Goal: Information Seeking & Learning: Learn about a topic

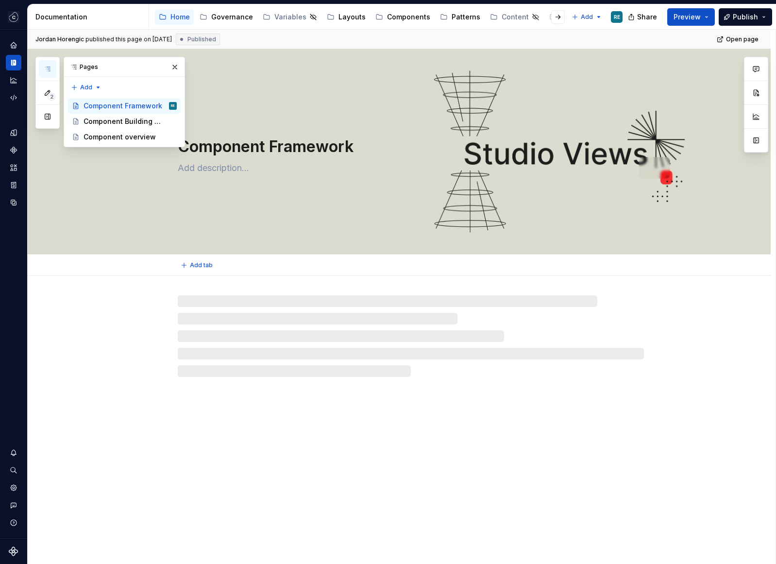
click at [383, 230] on div "Component Framework" at bounding box center [399, 151] width 743 height 205
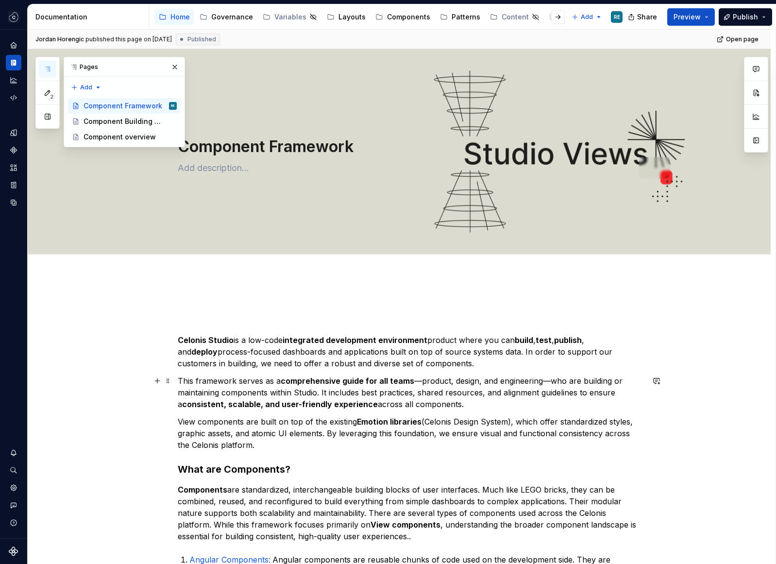
click at [397, 385] on p "This framework serves as a comprehensive guide for all teams —product, design, …" at bounding box center [411, 392] width 466 height 35
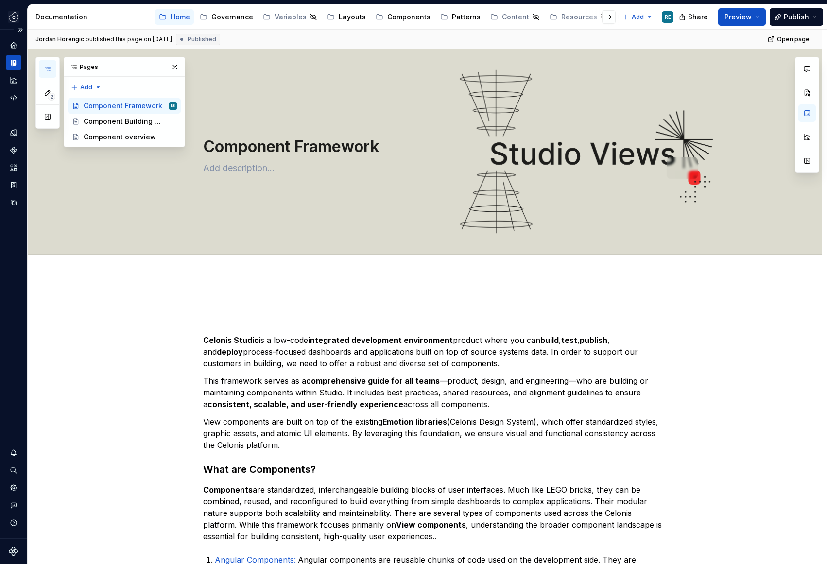
click at [12, 54] on div at bounding box center [14, 71] width 16 height 68
click at [12, 49] on icon "Home" at bounding box center [13, 45] width 9 height 9
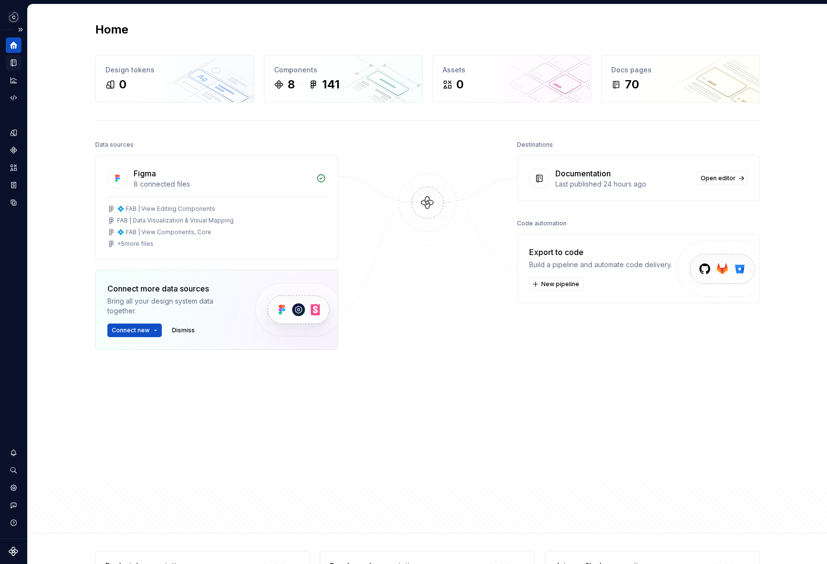
click at [14, 64] on icon "Documentation" at bounding box center [15, 62] width 4 height 5
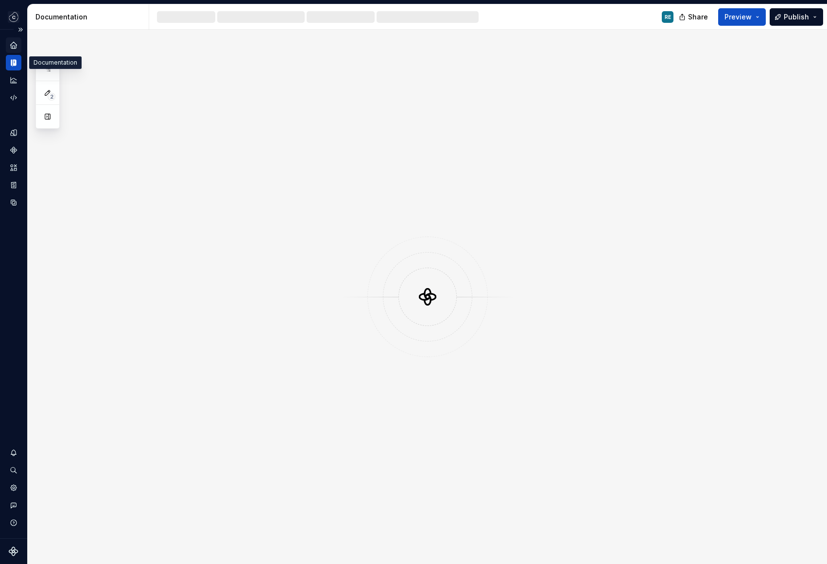
click at [14, 64] on icon "Documentation" at bounding box center [14, 63] width 3 height 6
click at [13, 80] on icon "Analytics" at bounding box center [13, 80] width 6 height 6
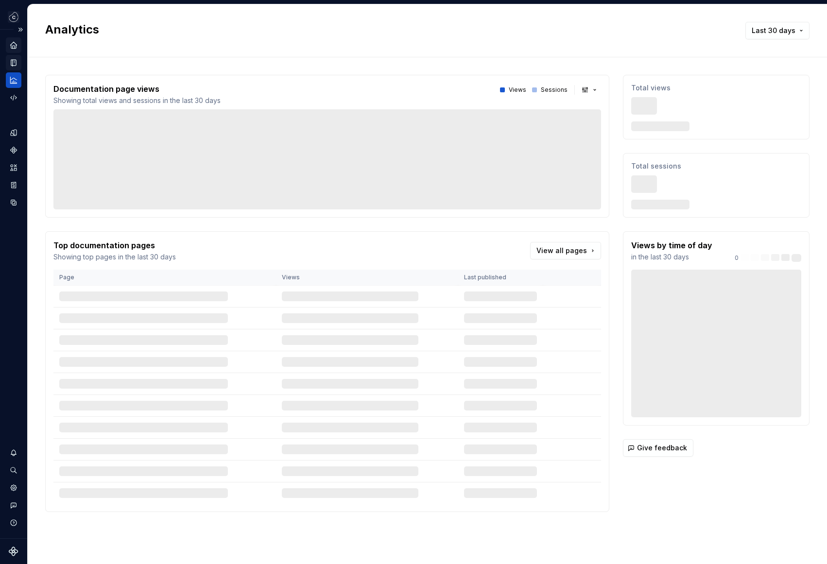
click at [15, 80] on icon "Analytics" at bounding box center [13, 80] width 9 height 9
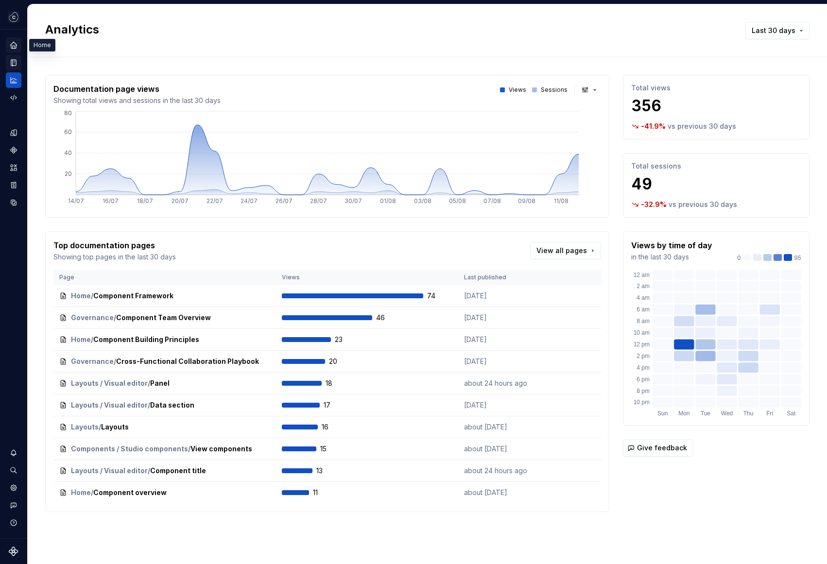
click at [17, 45] on icon "Home" at bounding box center [13, 45] width 6 height 6
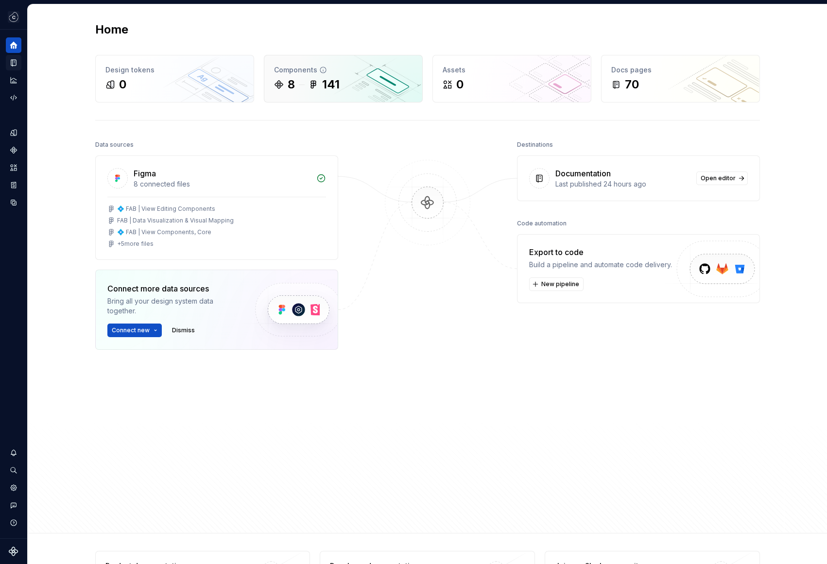
click at [351, 92] on div "8 141" at bounding box center [343, 85] width 138 height 16
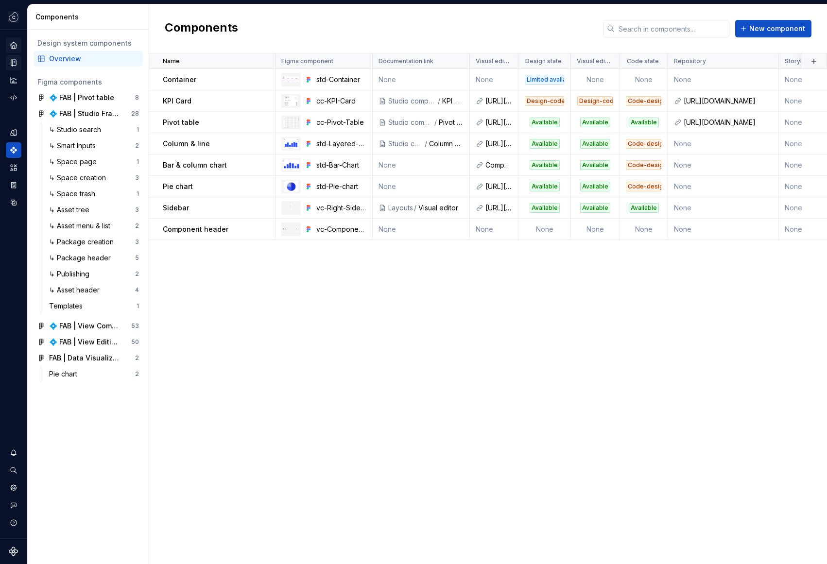
click at [13, 42] on icon "Home" at bounding box center [13, 45] width 6 height 6
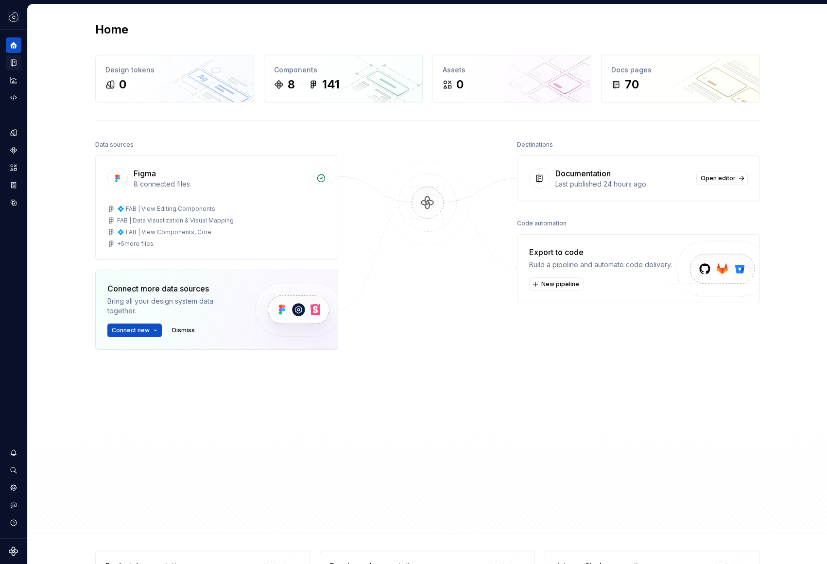
click at [448, 394] on div at bounding box center [427, 307] width 97 height 339
click at [406, 266] on div at bounding box center [427, 307] width 97 height 339
click at [10, 47] on icon "Home" at bounding box center [13, 45] width 9 height 9
click at [19, 62] on div "Documentation" at bounding box center [14, 63] width 16 height 16
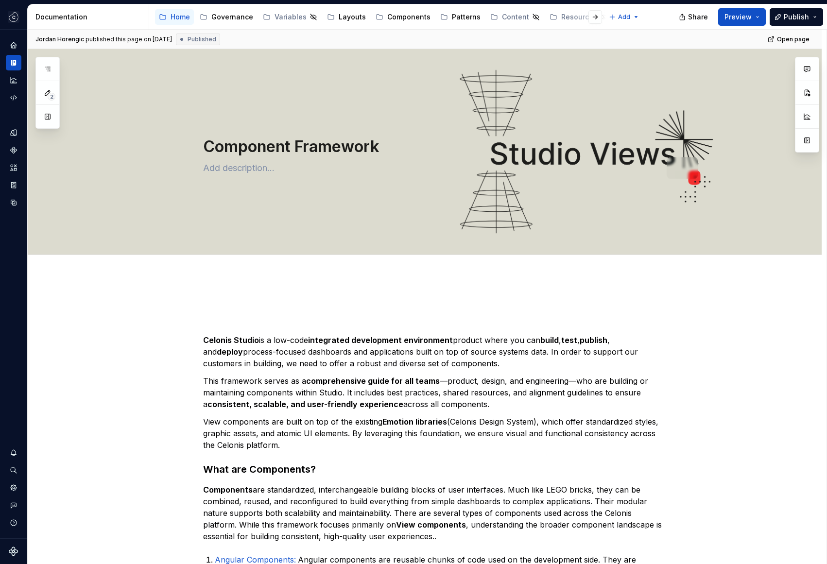
type textarea "*"
